Goal: Transaction & Acquisition: Purchase product/service

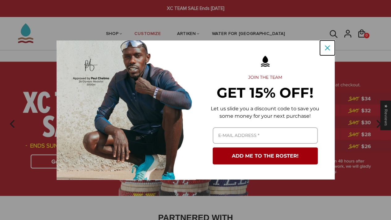
click at [325, 51] on div "Close" at bounding box center [327, 48] width 10 height 10
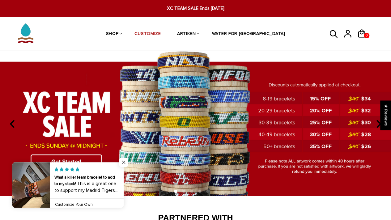
click at [125, 162] on span "Close popup widget" at bounding box center [123, 161] width 9 height 9
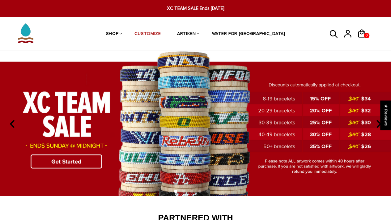
click at [97, 162] on img at bounding box center [195, 122] width 391 height 145
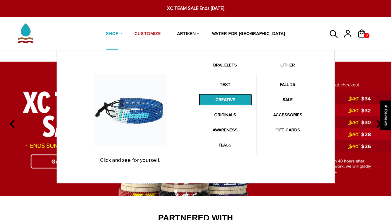
click at [227, 94] on link "CREATIVE" at bounding box center [225, 100] width 53 height 12
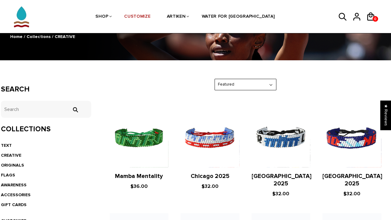
scroll to position [60, 0]
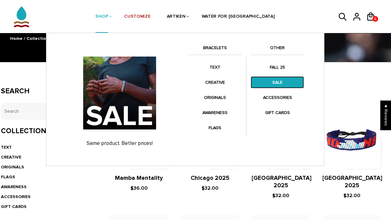
click at [275, 83] on link "SALE" at bounding box center [276, 82] width 53 height 12
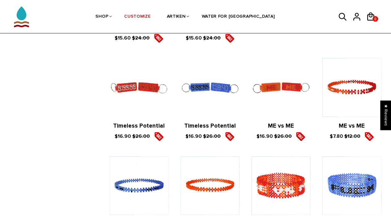
scroll to position [840, 0]
